Goal: Information Seeking & Learning: Learn about a topic

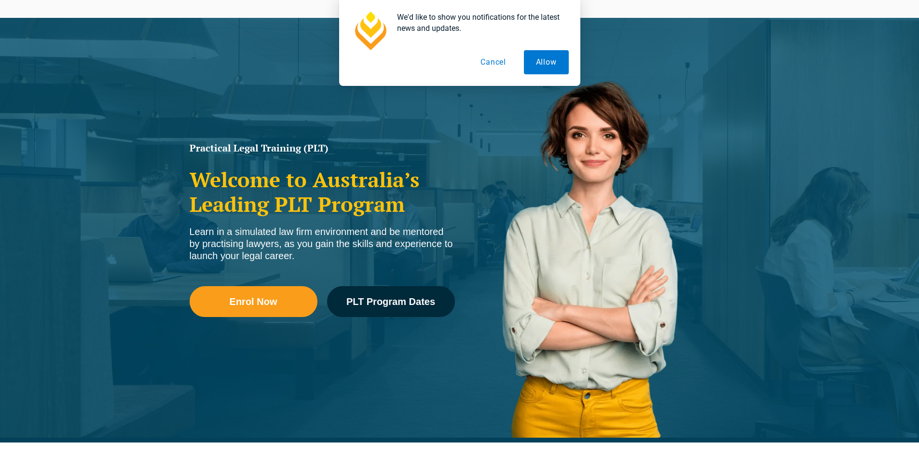
scroll to position [48, 0]
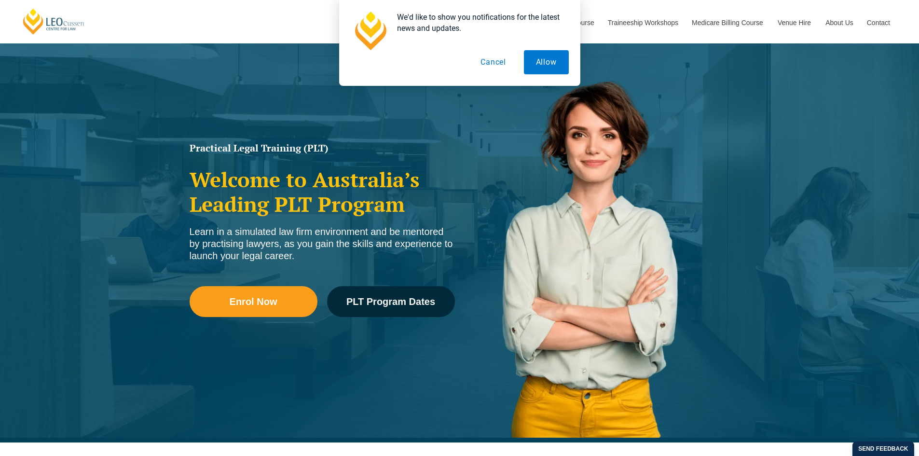
click at [486, 63] on button "Cancel" at bounding box center [494, 62] width 50 height 24
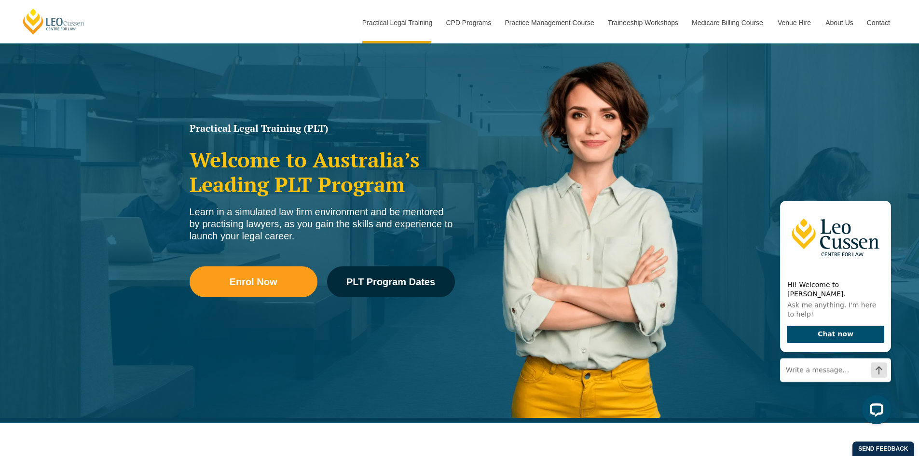
scroll to position [97, 0]
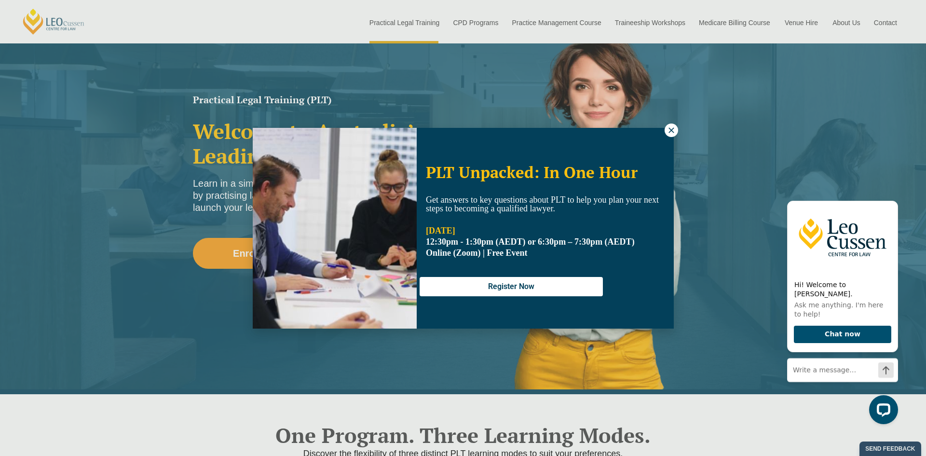
click at [671, 130] on icon at bounding box center [671, 129] width 5 height 5
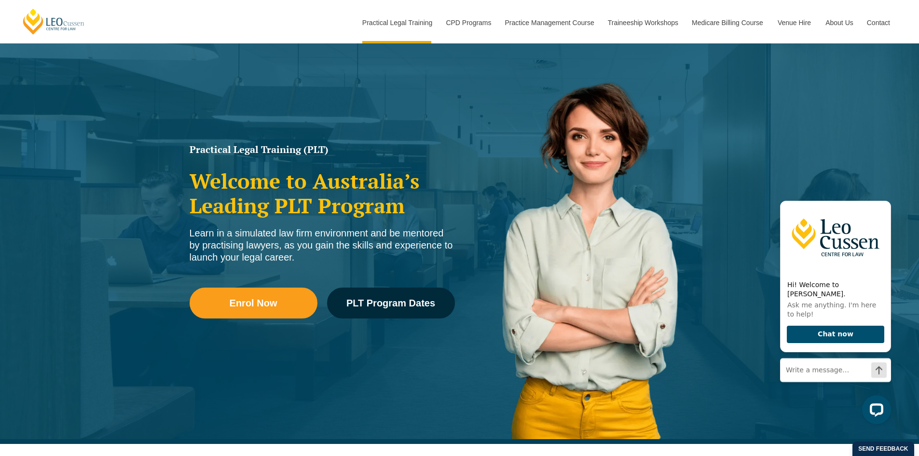
scroll to position [0, 0]
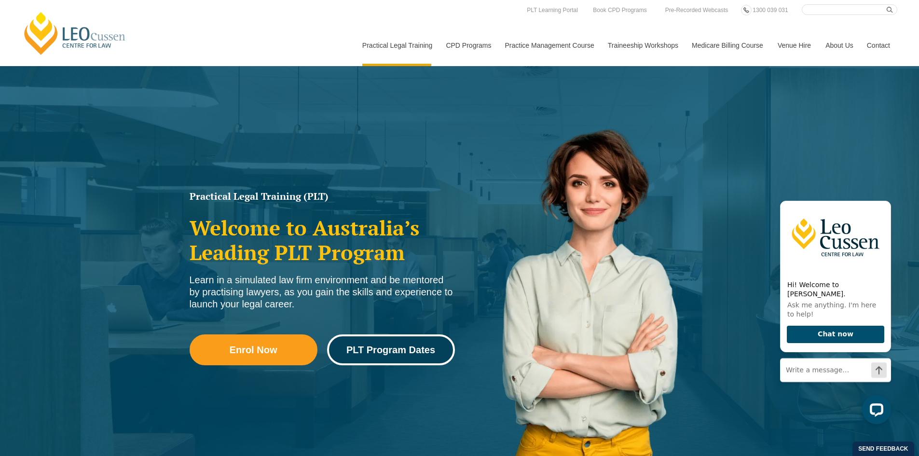
click at [390, 353] on span "PLT Program Dates" at bounding box center [390, 350] width 89 height 10
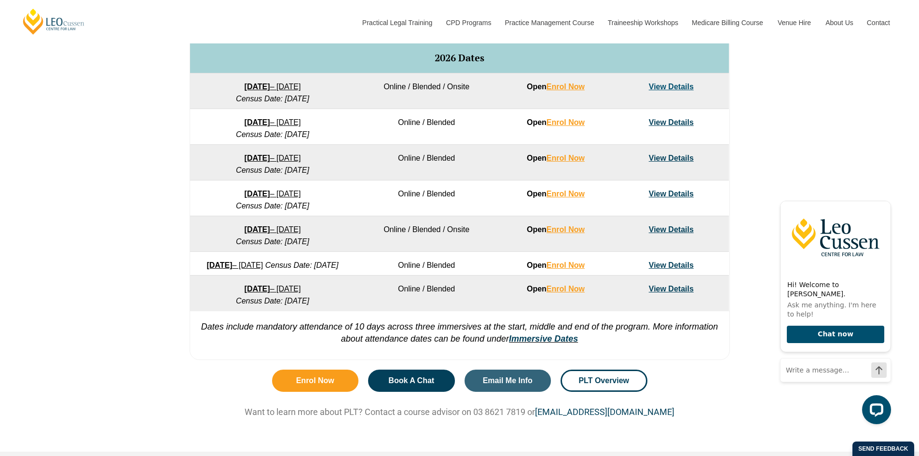
scroll to position [627, 0]
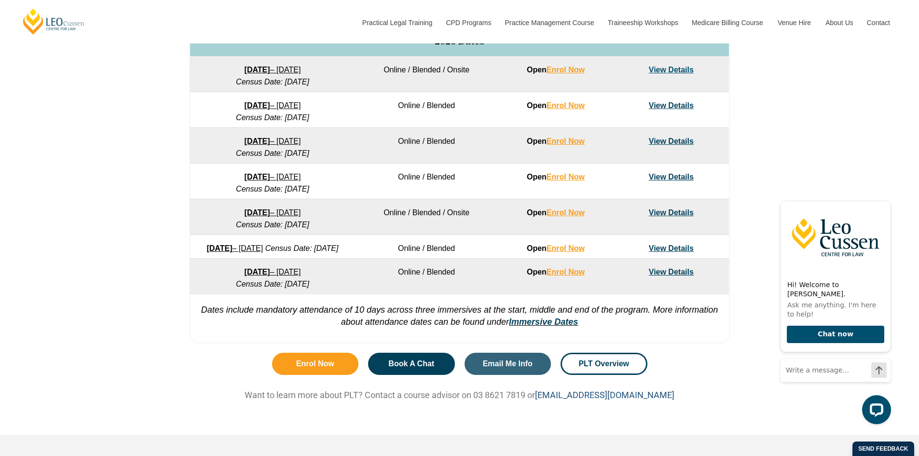
drag, startPoint x: 683, startPoint y: 406, endPoint x: 562, endPoint y: 408, distance: 120.7
click at [545, 401] on p "Want to learn more about PLT? Contact a course advisor on 03 8621 7819 or cours…" at bounding box center [460, 394] width 550 height 11
copy link "courseadvice@leocussen.edu.au"
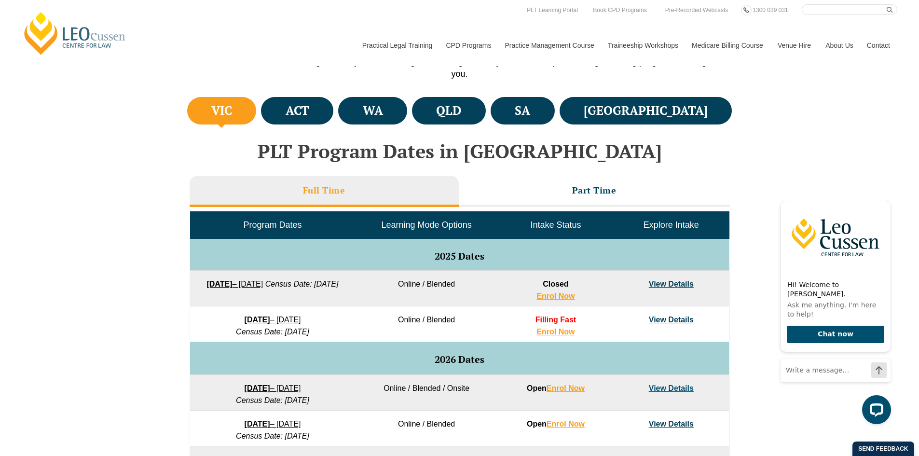
scroll to position [193, 0]
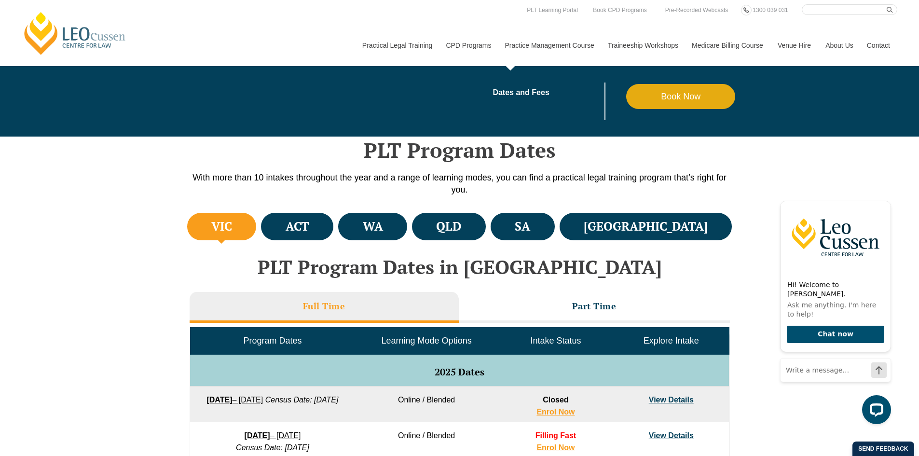
click at [549, 45] on link "Practice Management Course" at bounding box center [549, 45] width 103 height 41
